Goal: Find specific page/section: Find specific page/section

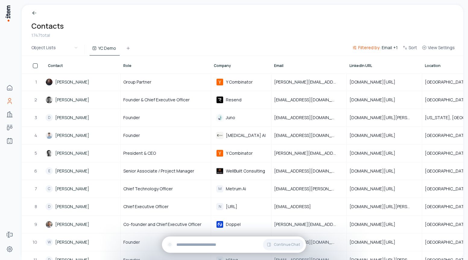
click at [71, 86] on td "[PERSON_NAME]" at bounding box center [82, 81] width 75 height 17
click at [67, 83] on link "[PERSON_NAME]" at bounding box center [72, 82] width 34 height 6
click at [60, 82] on link "[PERSON_NAME]" at bounding box center [72, 82] width 34 height 6
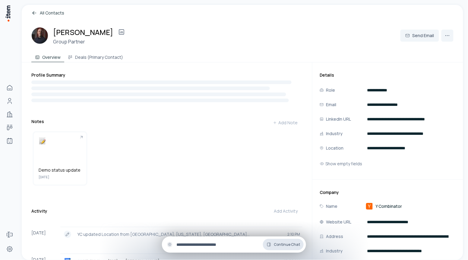
click at [288, 247] on span "Continue Chat" at bounding box center [287, 244] width 26 height 5
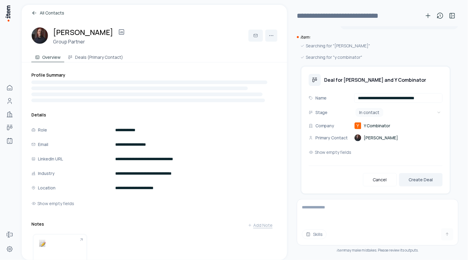
scroll to position [27, 0]
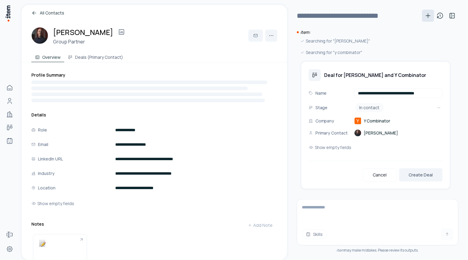
click at [429, 17] on icon at bounding box center [428, 15] width 7 height 7
type input "**********"
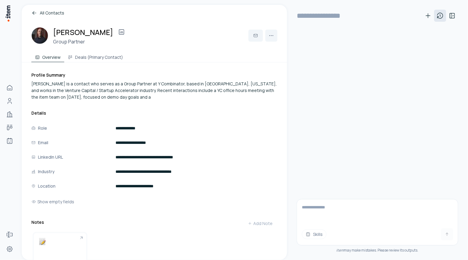
click at [442, 17] on icon at bounding box center [440, 15] width 7 height 7
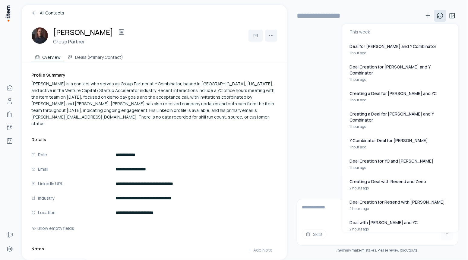
click at [444, 16] on icon at bounding box center [440, 15] width 7 height 7
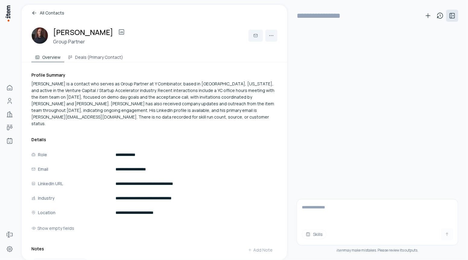
click at [456, 14] on button at bounding box center [452, 16] width 12 height 12
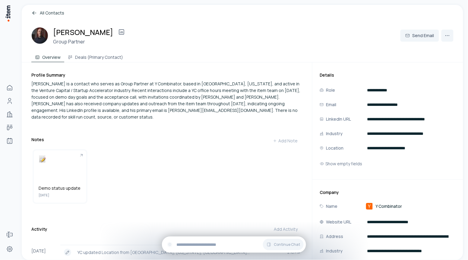
click at [42, 12] on link "All Contacts" at bounding box center [242, 13] width 422 height 7
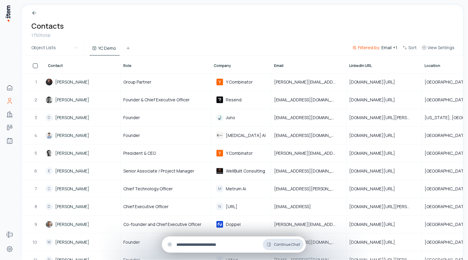
click at [281, 246] on span "Continue Chat" at bounding box center [287, 244] width 26 height 5
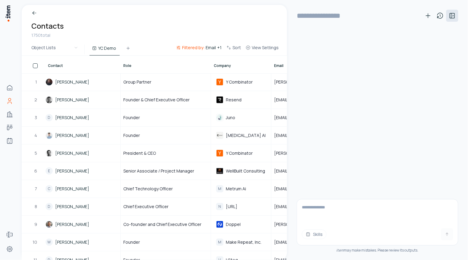
click at [457, 14] on button at bounding box center [452, 16] width 12 height 12
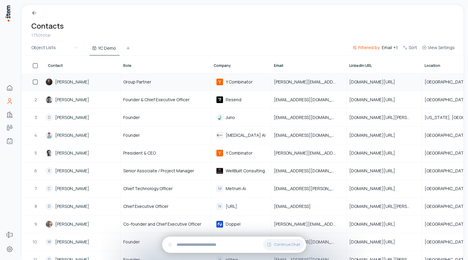
click at [68, 84] on link "[PERSON_NAME]" at bounding box center [72, 82] width 34 height 6
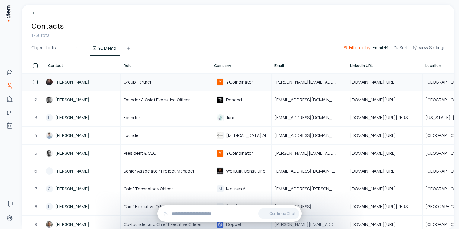
click at [67, 81] on link "[PERSON_NAME]" at bounding box center [72, 82] width 34 height 6
click at [65, 83] on link "[PERSON_NAME]" at bounding box center [72, 82] width 34 height 6
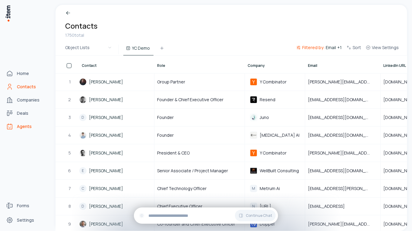
click at [10, 126] on icon "Agents" at bounding box center [9, 126] width 7 height 7
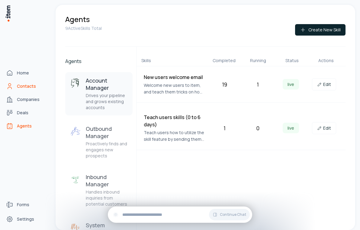
click at [10, 84] on icon "Contacts" at bounding box center [9, 85] width 2 height 2
